Goal: Transaction & Acquisition: Purchase product/service

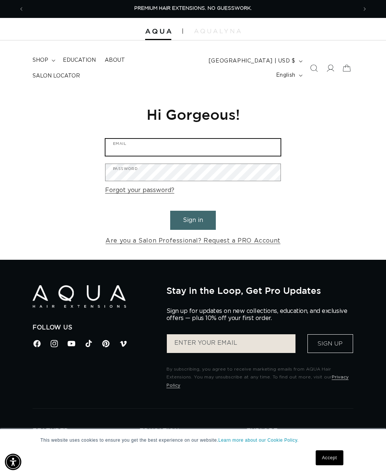
click at [255, 142] on input "Email" at bounding box center [193, 147] width 175 height 17
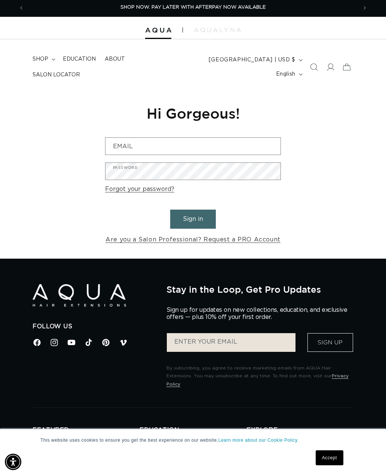
click at [177, 234] on link "Are you a Salon Professional? Request a PRO Account" at bounding box center [193, 239] width 175 height 11
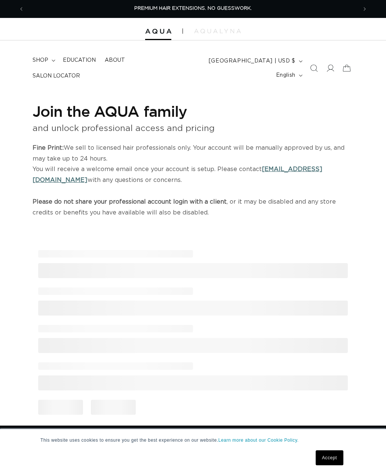
select select "US"
select select "[GEOGRAPHIC_DATA]"
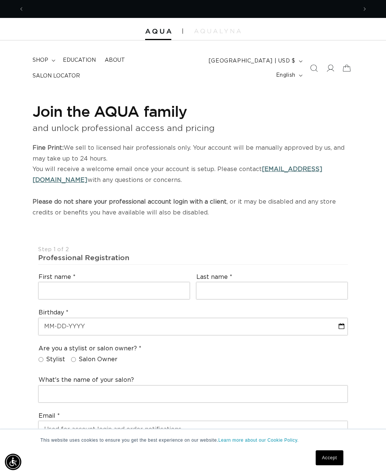
scroll to position [0, 333]
click at [329, 68] on icon at bounding box center [330, 67] width 7 height 7
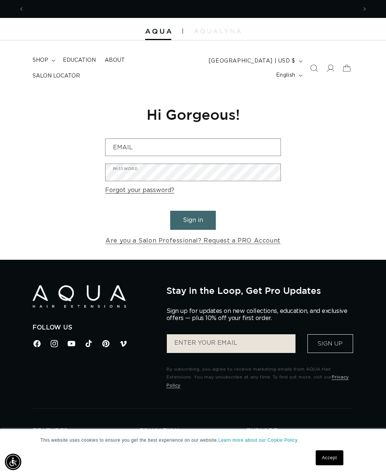
scroll to position [0, 333]
click at [235, 29] on img at bounding box center [217, 31] width 47 height 4
click at [45, 63] on span "shop" at bounding box center [41, 60] width 16 height 7
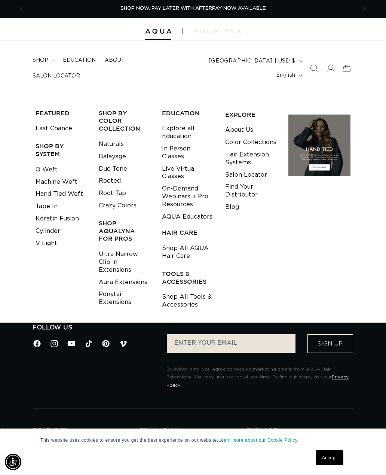
click at [47, 164] on link "Q Weft" at bounding box center [47, 170] width 22 height 12
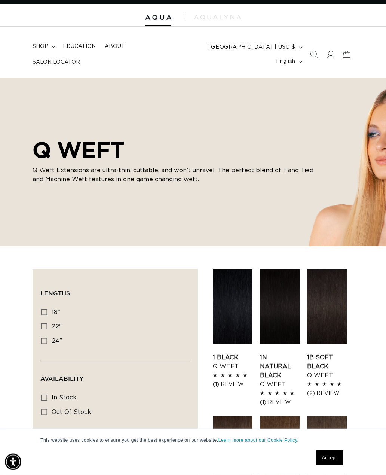
scroll to position [14, 0]
click at [332, 465] on link "Accept" at bounding box center [330, 457] width 28 height 15
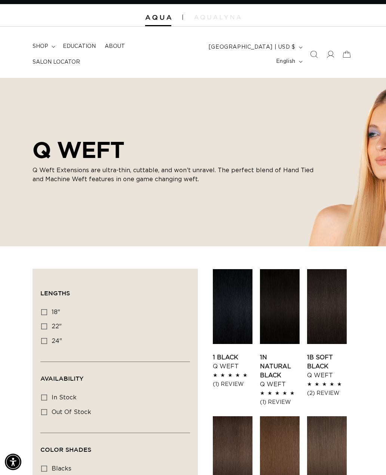
scroll to position [0, 333]
click at [48, 307] on label "18" 18" (5 products)" at bounding box center [113, 312] width 144 height 14
click at [47, 309] on input "18" 18" (5 products)" at bounding box center [44, 312] width 6 height 6
checkbox input "true"
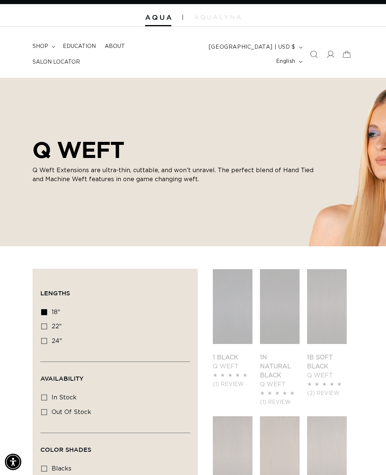
click at [47, 475] on rect at bounding box center [44, 483] width 5 height 5
click at [47, 475] on input "browns browns (24 products)" at bounding box center [44, 483] width 6 height 6
checkbox input "true"
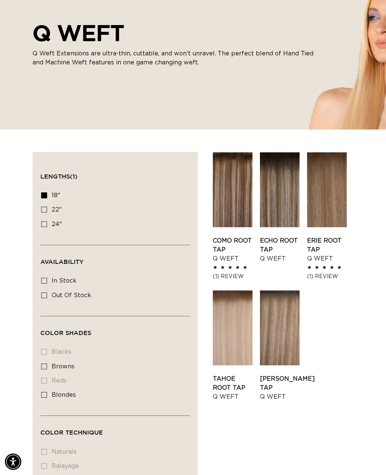
click at [44, 350] on li "blacks blacks (0 products)" at bounding box center [113, 353] width 144 height 14
click at [67, 419] on summary "Color Technique (0)" at bounding box center [115, 429] width 150 height 27
click at [50, 345] on li "blacks blacks (0 products)" at bounding box center [113, 352] width 144 height 14
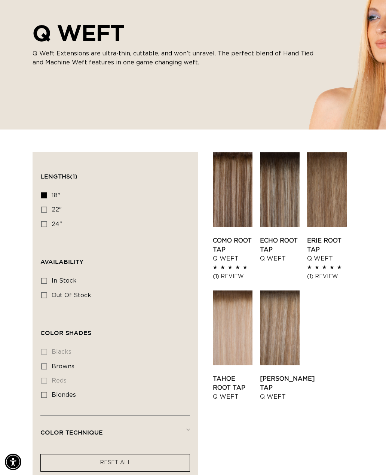
click at [48, 367] on label "browns browns (5 products)" at bounding box center [113, 367] width 144 height 14
click at [47, 367] on input "browns browns (5 products)" at bounding box center [44, 367] width 6 height 6
checkbox input "true"
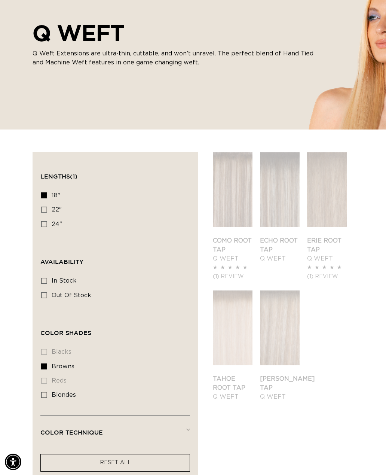
click at [49, 345] on li "blacks blacks (0 products)" at bounding box center [113, 352] width 144 height 14
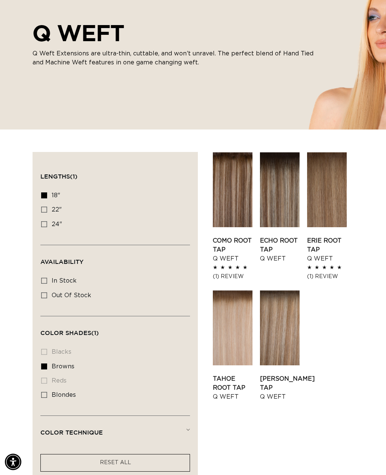
scroll to position [0, 333]
click at [42, 196] on label "18" 18" (5 products)" at bounding box center [113, 196] width 144 height 14
click at [42, 196] on input "18" 18" (5 products)" at bounding box center [44, 195] width 6 height 6
checkbox input "false"
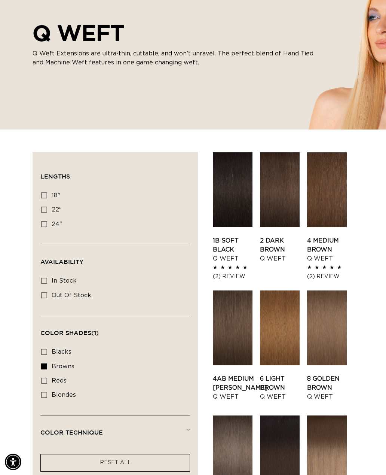
scroll to position [0, 666]
click at [51, 362] on label "browns browns (24 products)" at bounding box center [113, 367] width 144 height 14
click at [47, 364] on input "browns browns (24 products)" at bounding box center [44, 367] width 6 height 6
checkbox input "false"
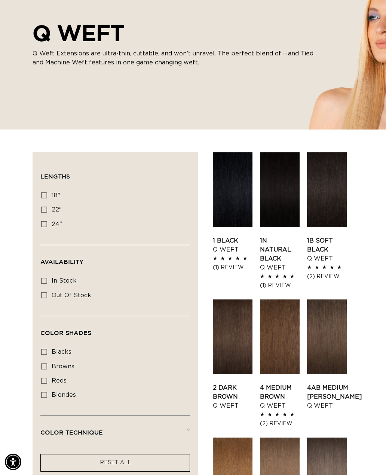
scroll to position [0, 333]
click at [240, 383] on link "2 Dark Brown Q Weft" at bounding box center [233, 396] width 40 height 27
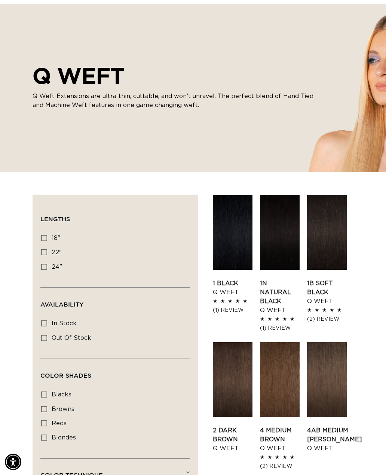
scroll to position [155, 0]
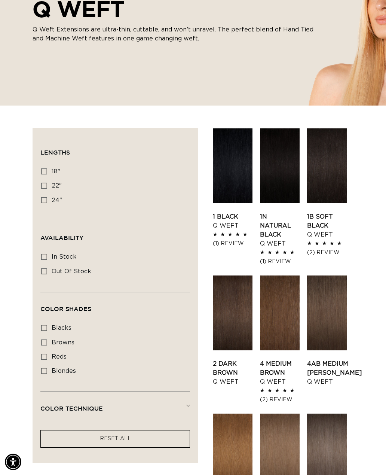
click at [290, 359] on link "4 Medium Brown Q Weft" at bounding box center [280, 372] width 40 height 27
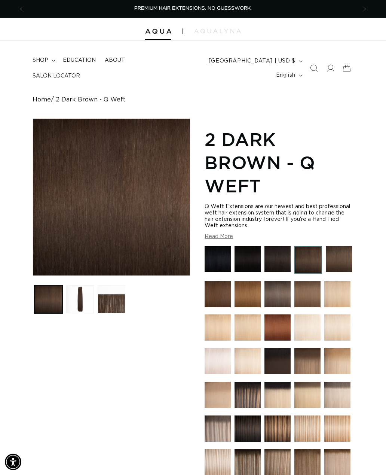
click at [110, 299] on button "Load image 3 in gallery view" at bounding box center [112, 299] width 28 height 28
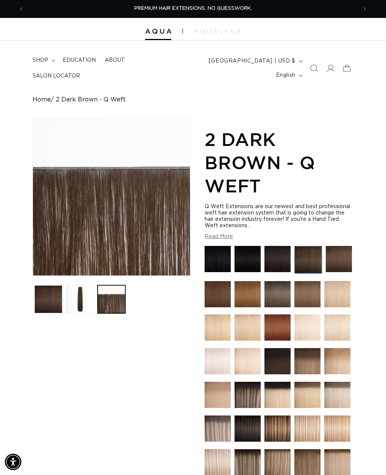
click at [82, 299] on button "Load image 2 in gallery view" at bounding box center [80, 299] width 28 height 28
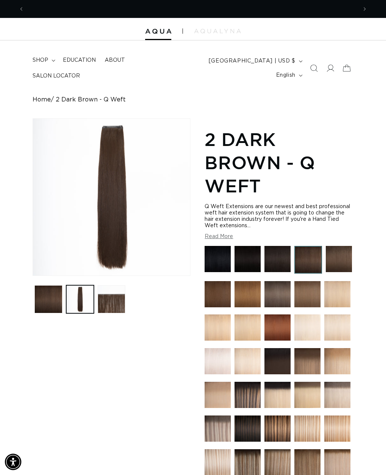
scroll to position [0, 333]
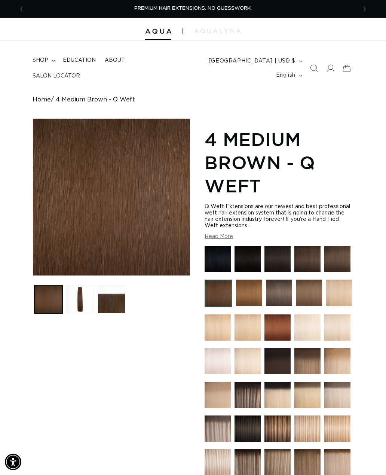
click at [81, 302] on button "Load image 2 in gallery view" at bounding box center [80, 299] width 28 height 28
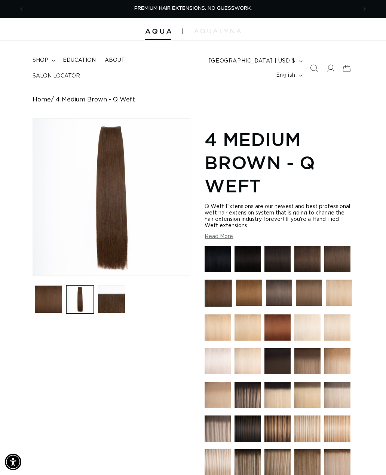
click at [113, 302] on button "Load image 3 in gallery view" at bounding box center [112, 299] width 28 height 28
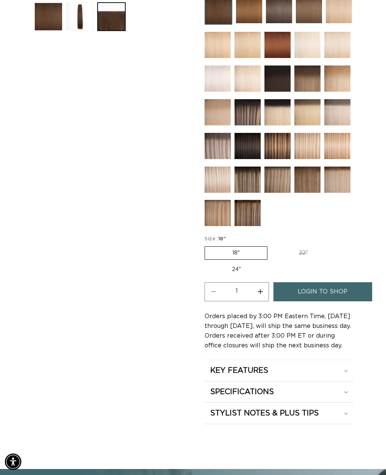
scroll to position [284, 0]
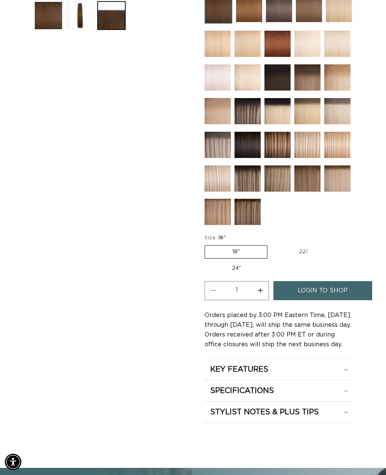
click at [338, 294] on span "login to shop" at bounding box center [323, 290] width 50 height 19
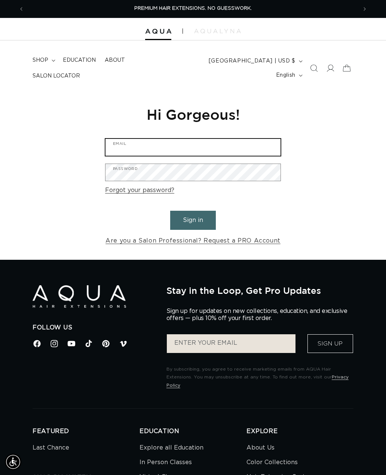
click at [171, 139] on input "Email" at bounding box center [193, 147] width 175 height 17
type input "ca"
